Goal: Information Seeking & Learning: Learn about a topic

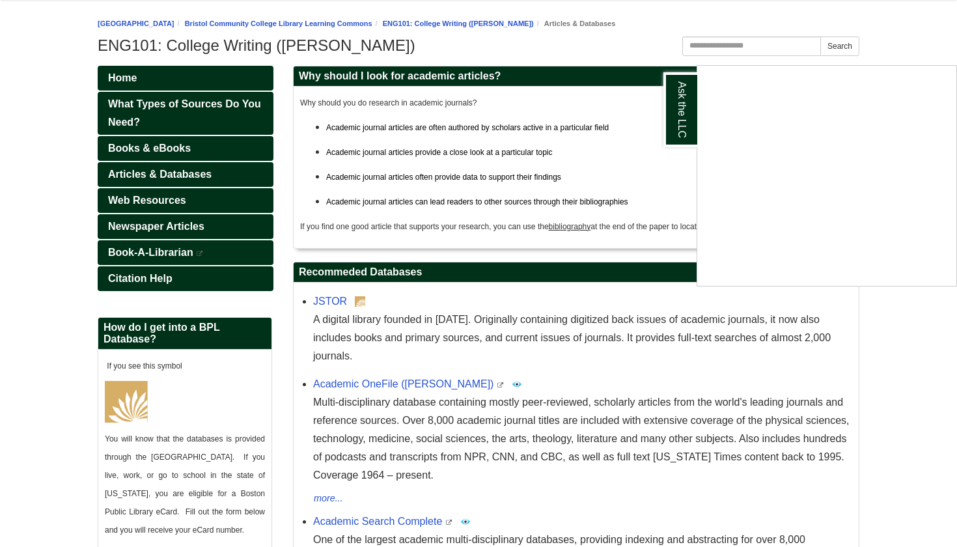
scroll to position [135, 0]
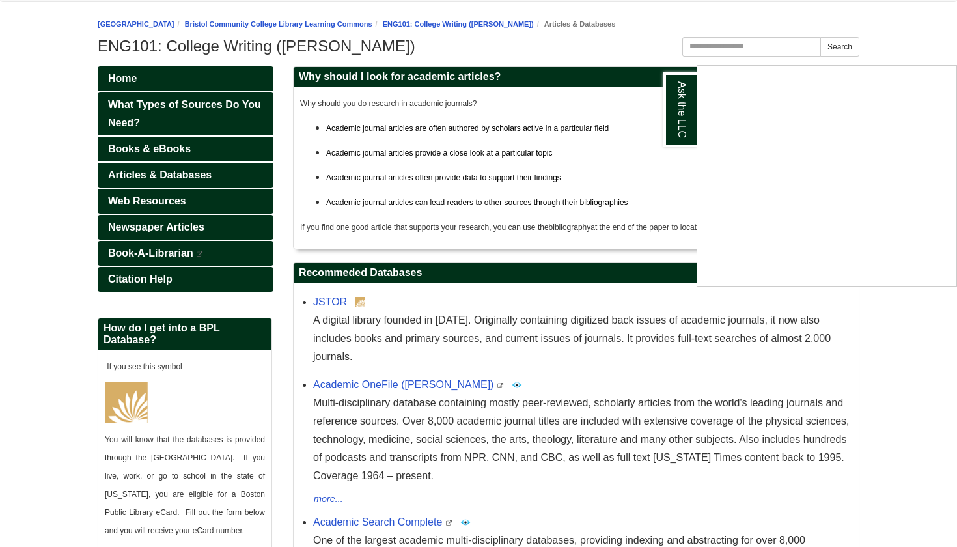
click at [168, 198] on div "Ask the LLC" at bounding box center [478, 273] width 957 height 547
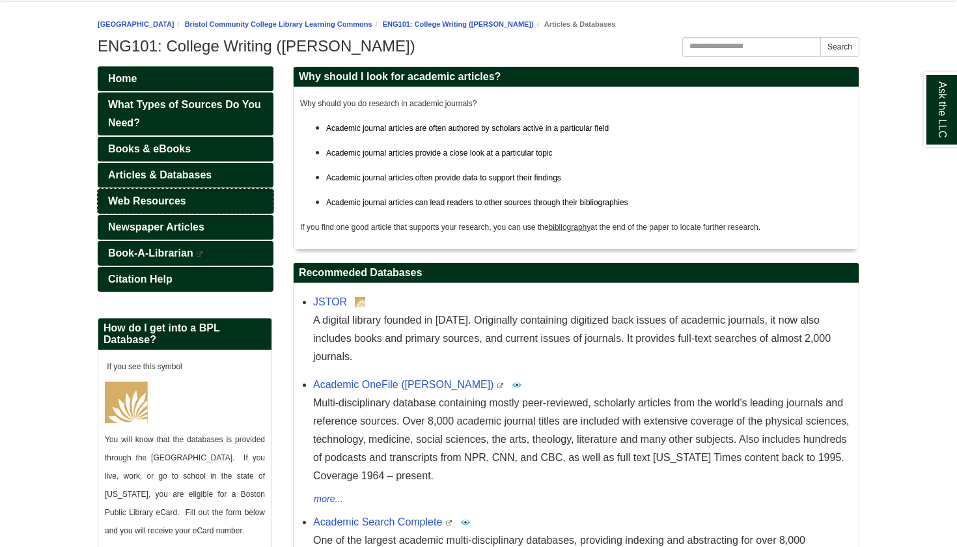
click at [150, 204] on span "Web Resources" at bounding box center [147, 200] width 78 height 11
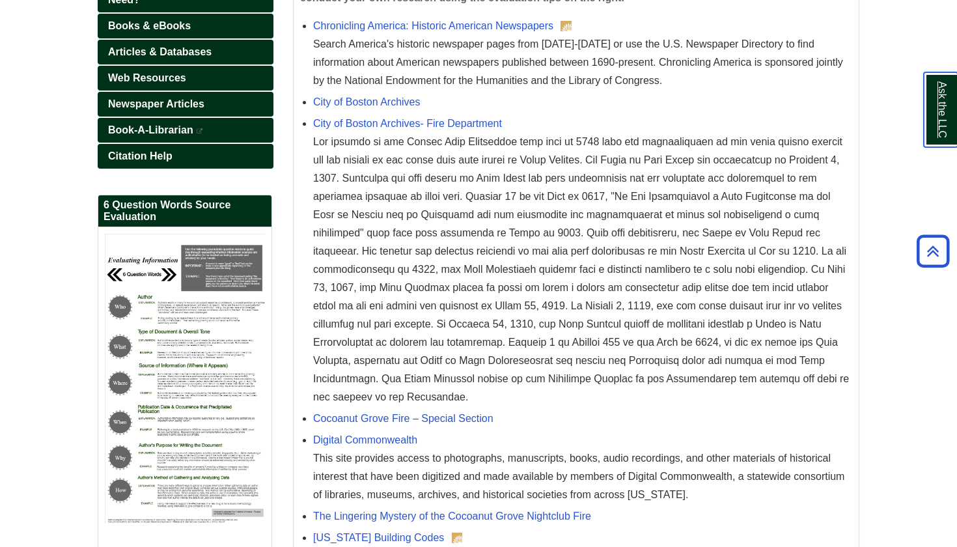
scroll to position [240, 0]
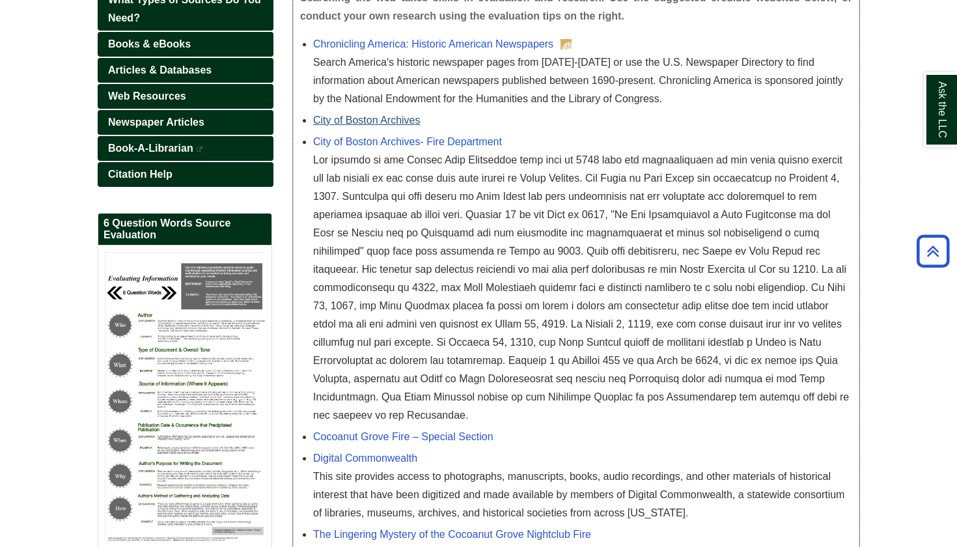
click at [391, 119] on link "City of Boston Archives" at bounding box center [366, 120] width 107 height 11
click at [431, 143] on link "City of Boston Archives- Fire Department" at bounding box center [407, 141] width 189 height 11
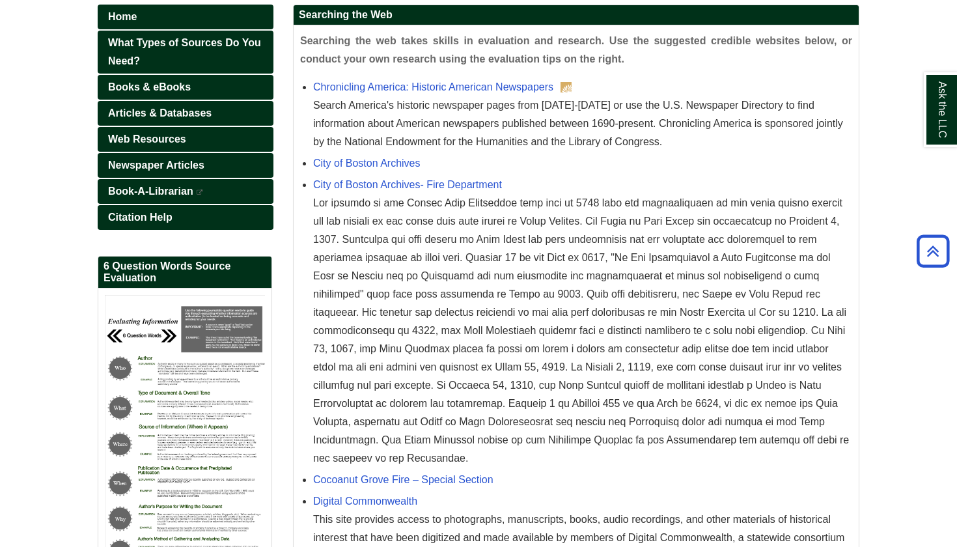
scroll to position [194, 0]
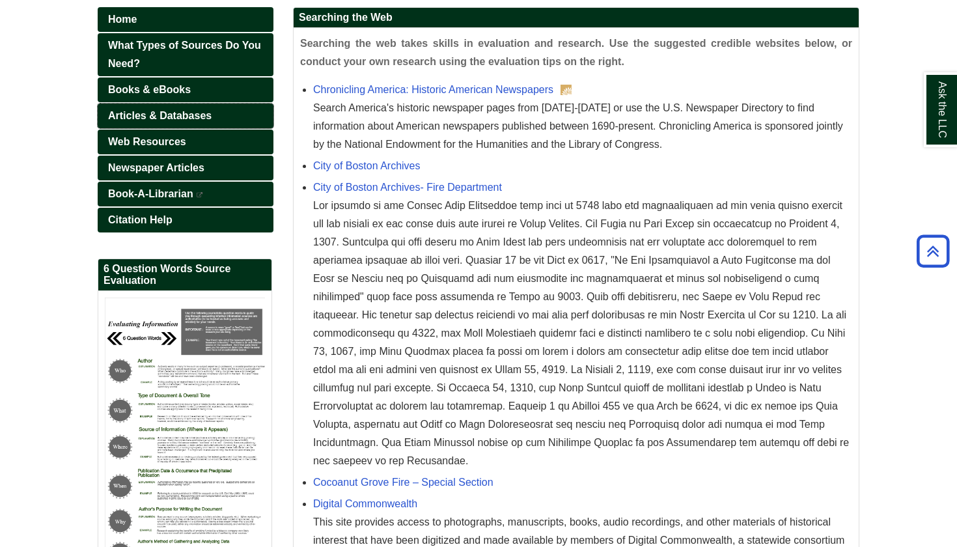
click at [193, 116] on span "Articles & Databases" at bounding box center [159, 115] width 103 height 11
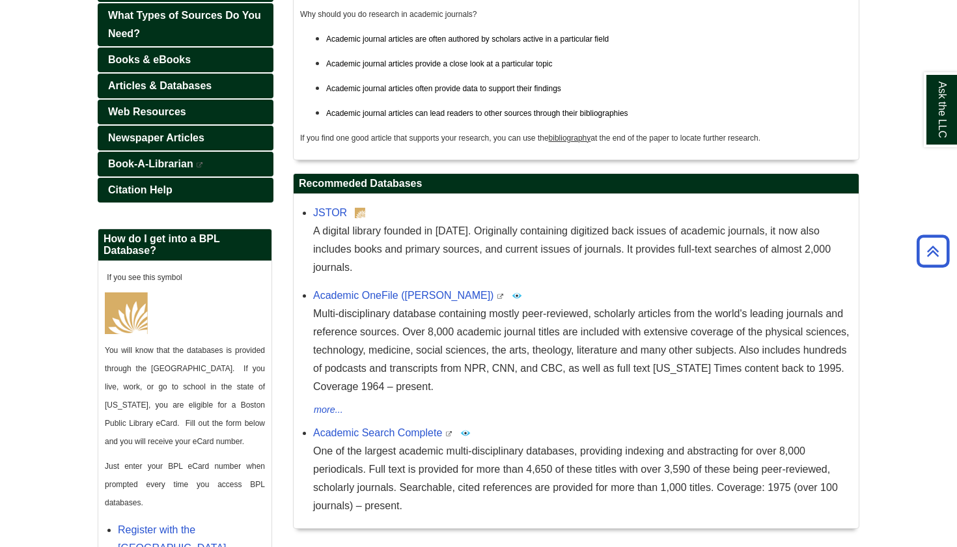
scroll to position [236, 0]
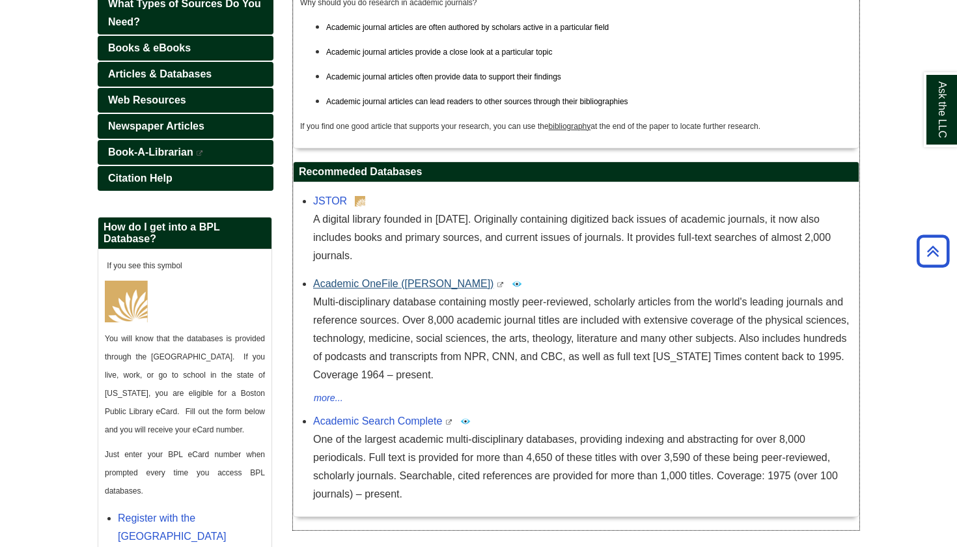
click at [394, 278] on link "Academic OneFile ([PERSON_NAME])" at bounding box center [403, 283] width 180 height 11
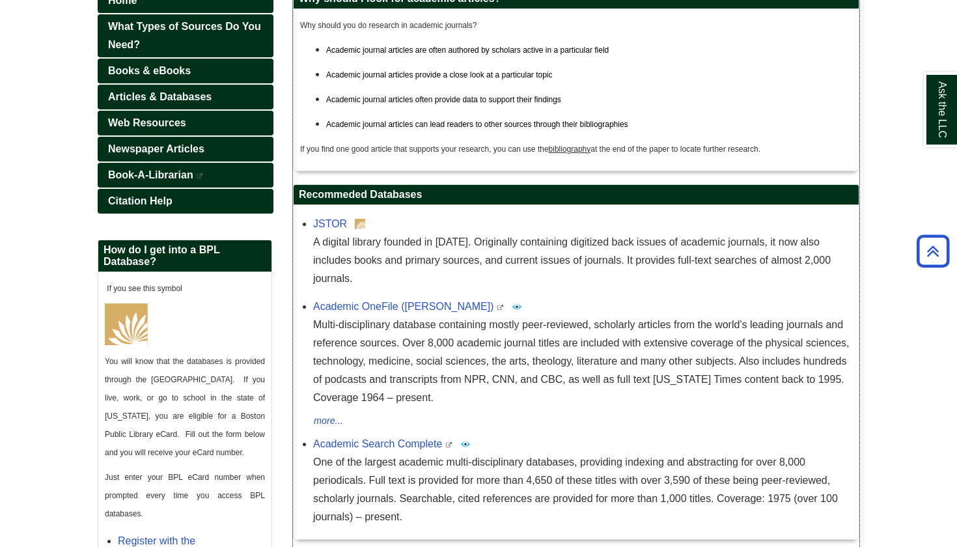
scroll to position [206, 0]
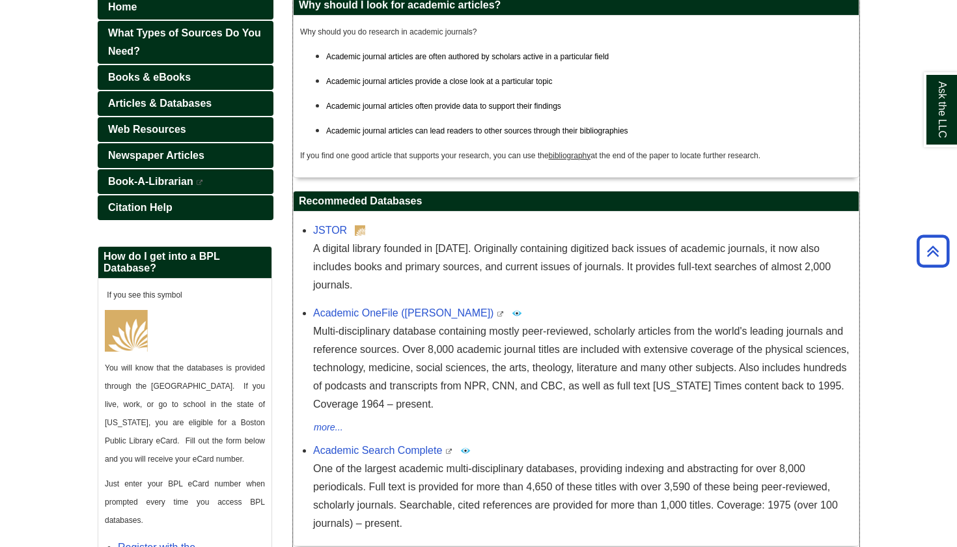
click at [337, 223] on div "JSTOR A digital library founded in 1995. Originally containing digitized back i…" at bounding box center [582, 257] width 539 height 73
click at [338, 229] on link "JSTOR" at bounding box center [330, 230] width 34 height 11
click at [413, 445] on link "Academic Search Complete" at bounding box center [377, 450] width 129 height 11
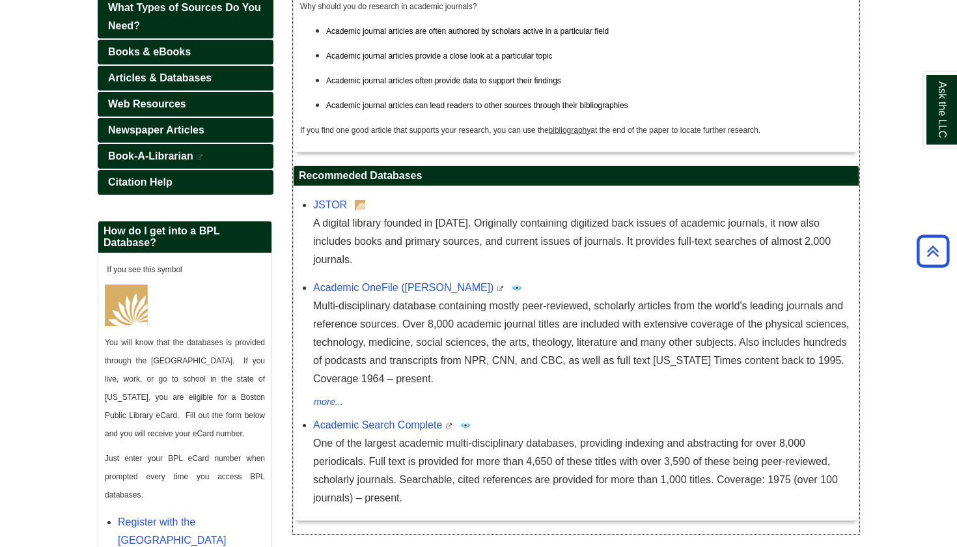
scroll to position [228, 0]
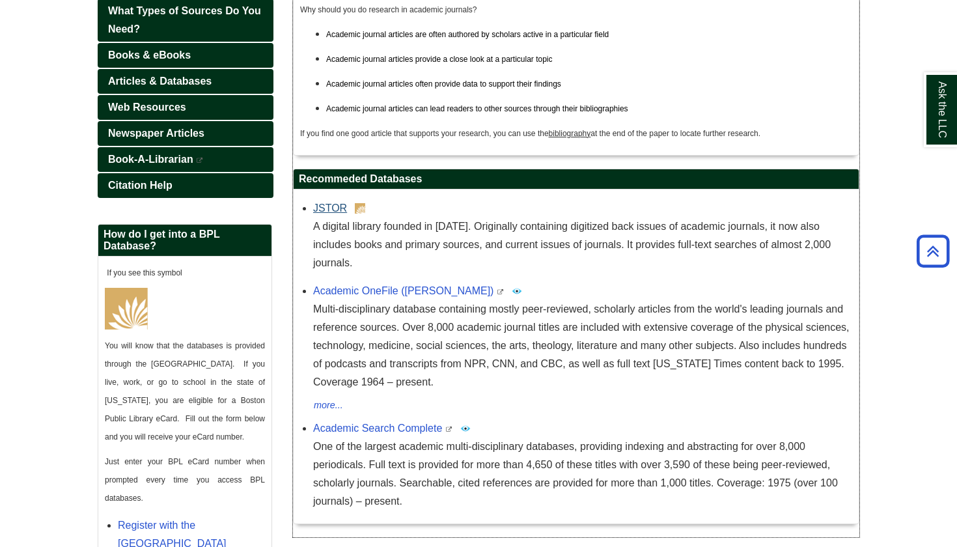
click at [331, 206] on link "JSTOR" at bounding box center [330, 207] width 34 height 11
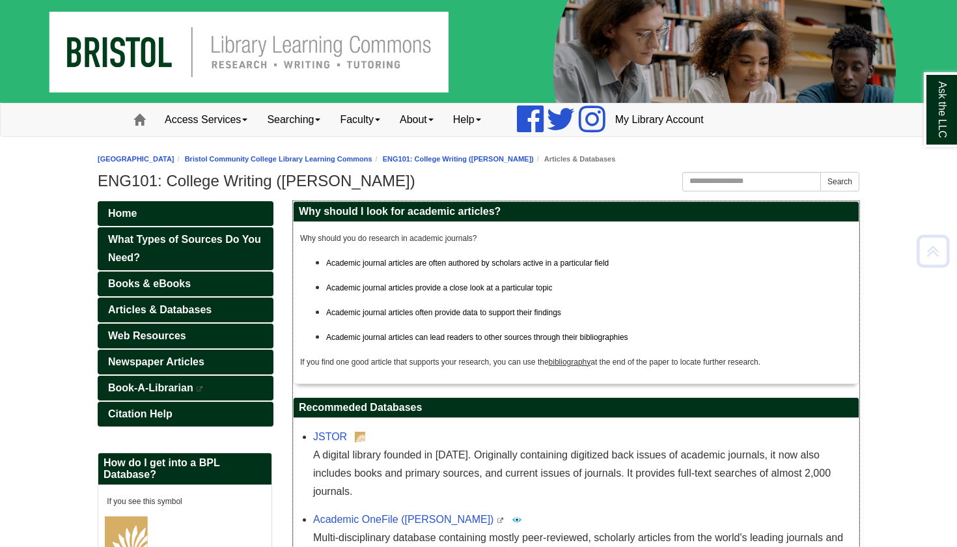
scroll to position [0, 0]
click at [171, 308] on span "Articles & Databases" at bounding box center [159, 309] width 103 height 11
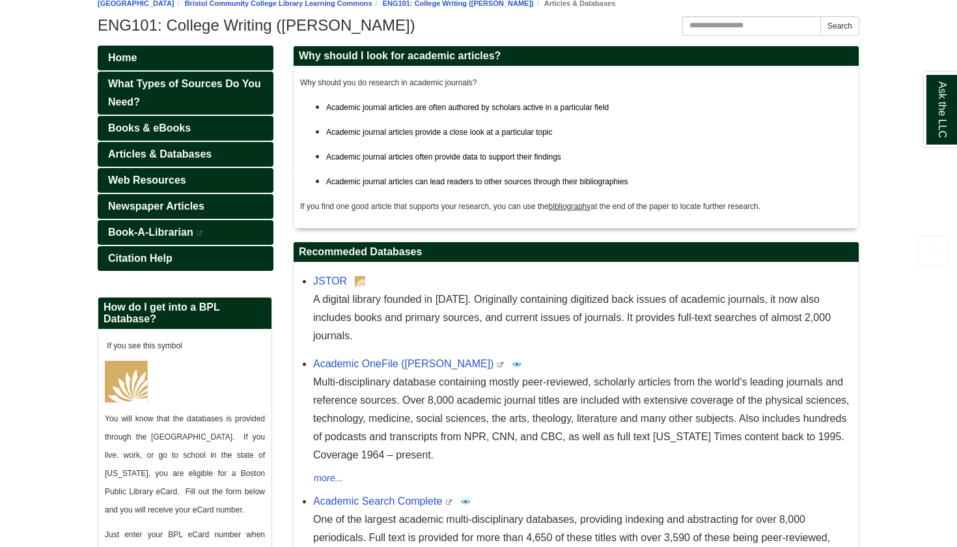
scroll to position [163, 0]
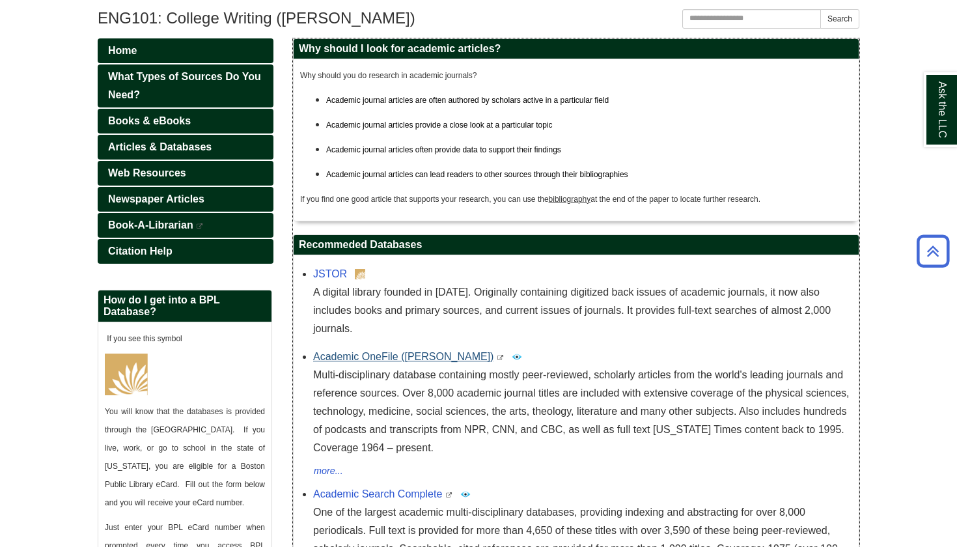
click at [401, 351] on link "Academic OneFile ([PERSON_NAME])" at bounding box center [403, 356] width 180 height 11
